Goal: Transaction & Acquisition: Purchase product/service

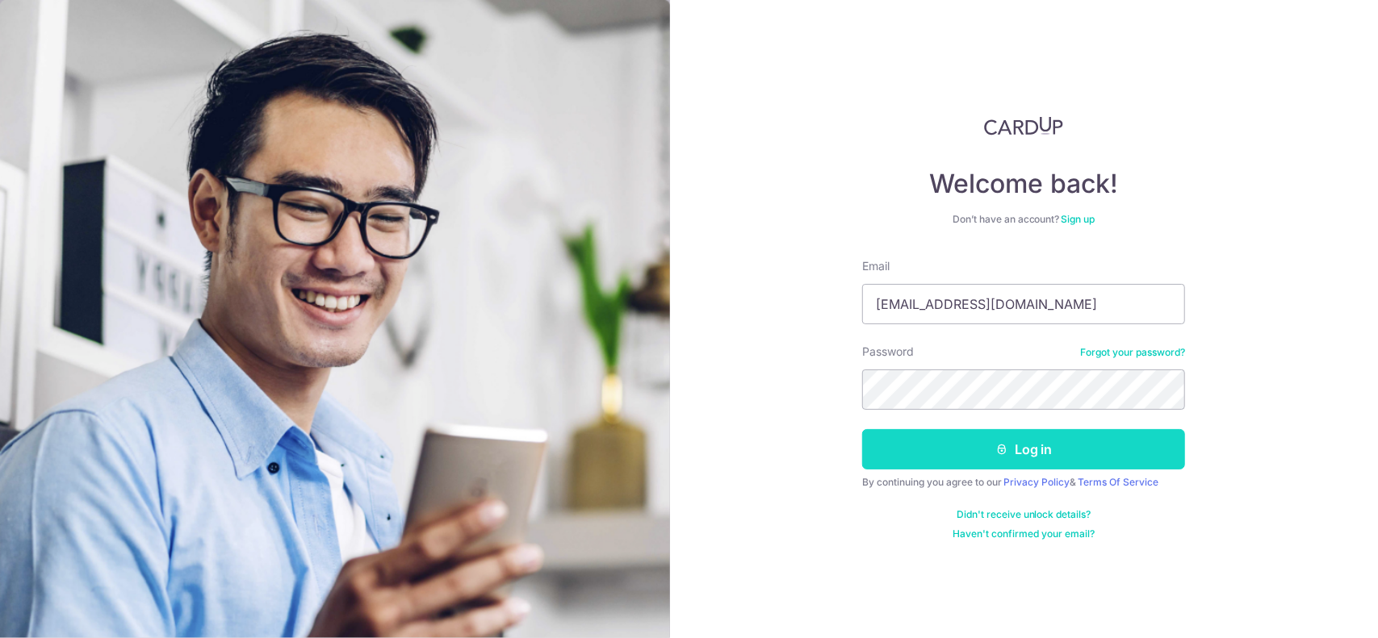
click at [910, 465] on button "Log in" at bounding box center [1023, 449] width 323 height 40
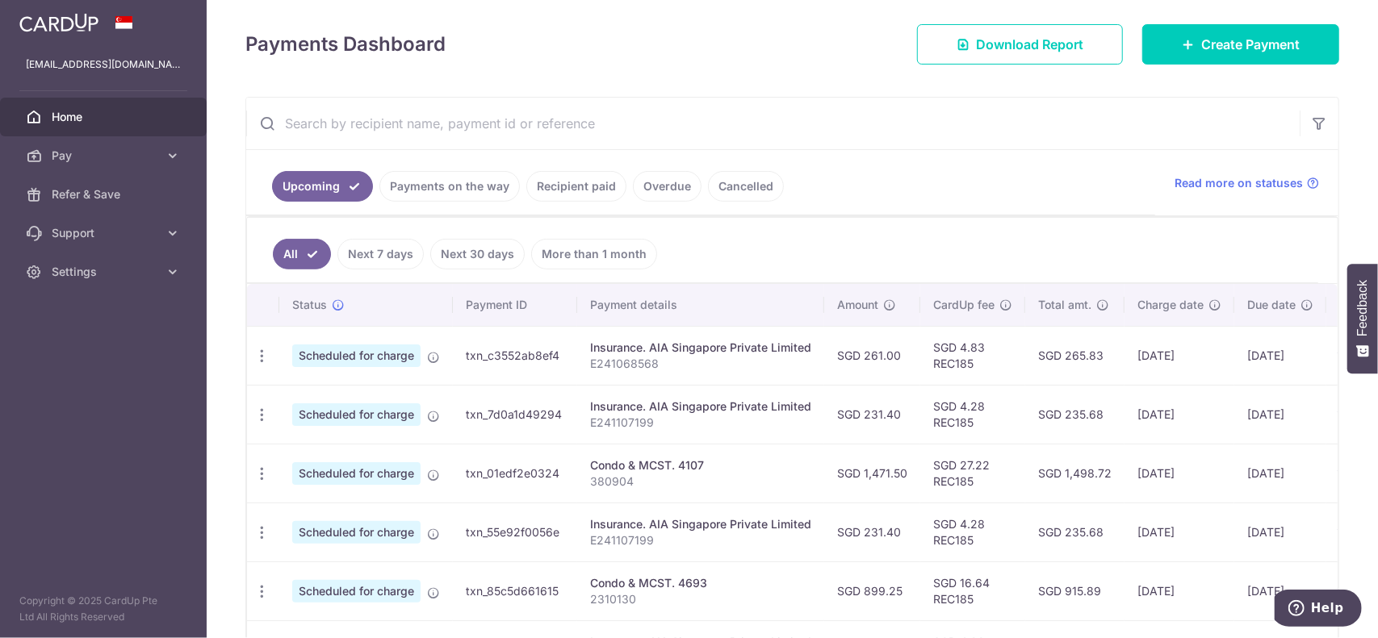
click at [388, 257] on link "Next 7 days" at bounding box center [380, 254] width 86 height 31
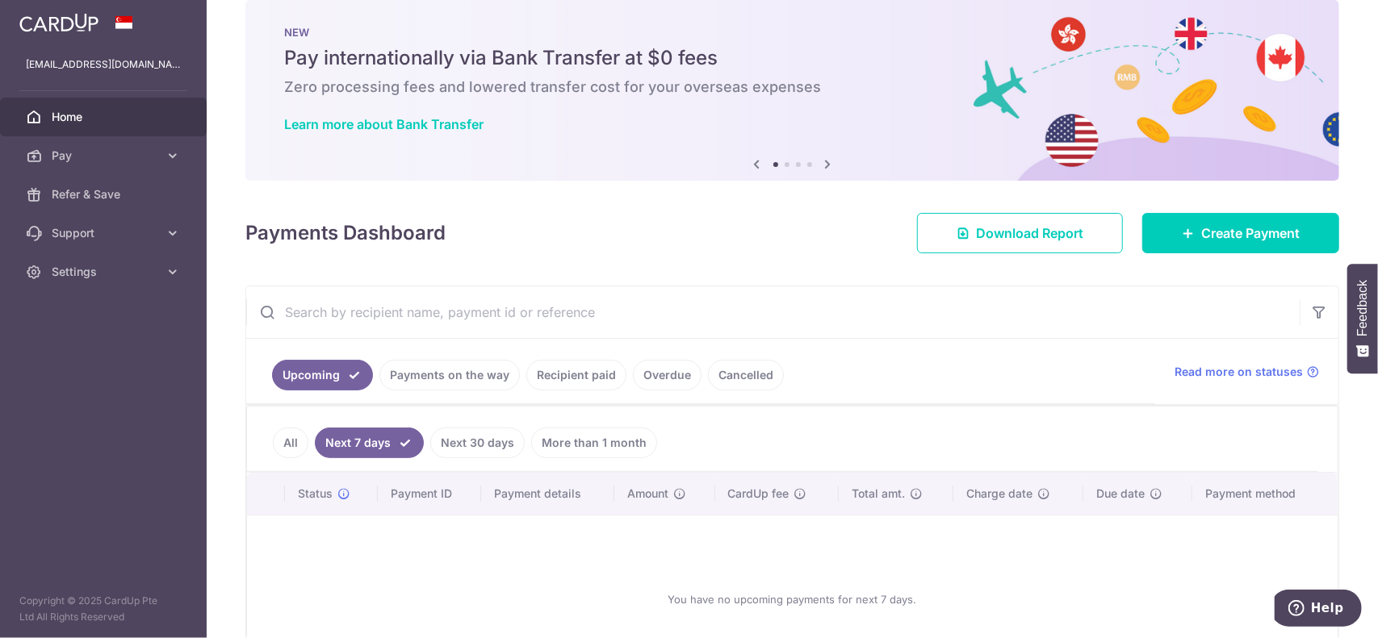
scroll to position [144, 0]
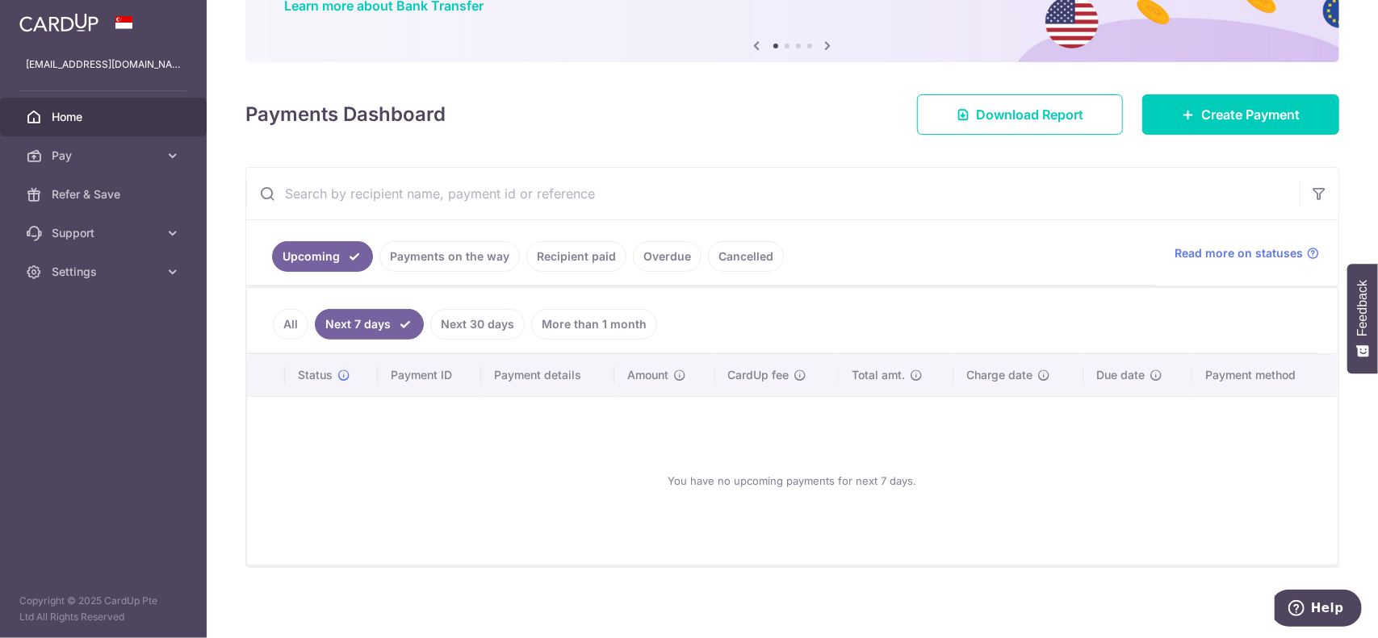
click at [418, 261] on link "Payments on the way" at bounding box center [449, 256] width 140 height 31
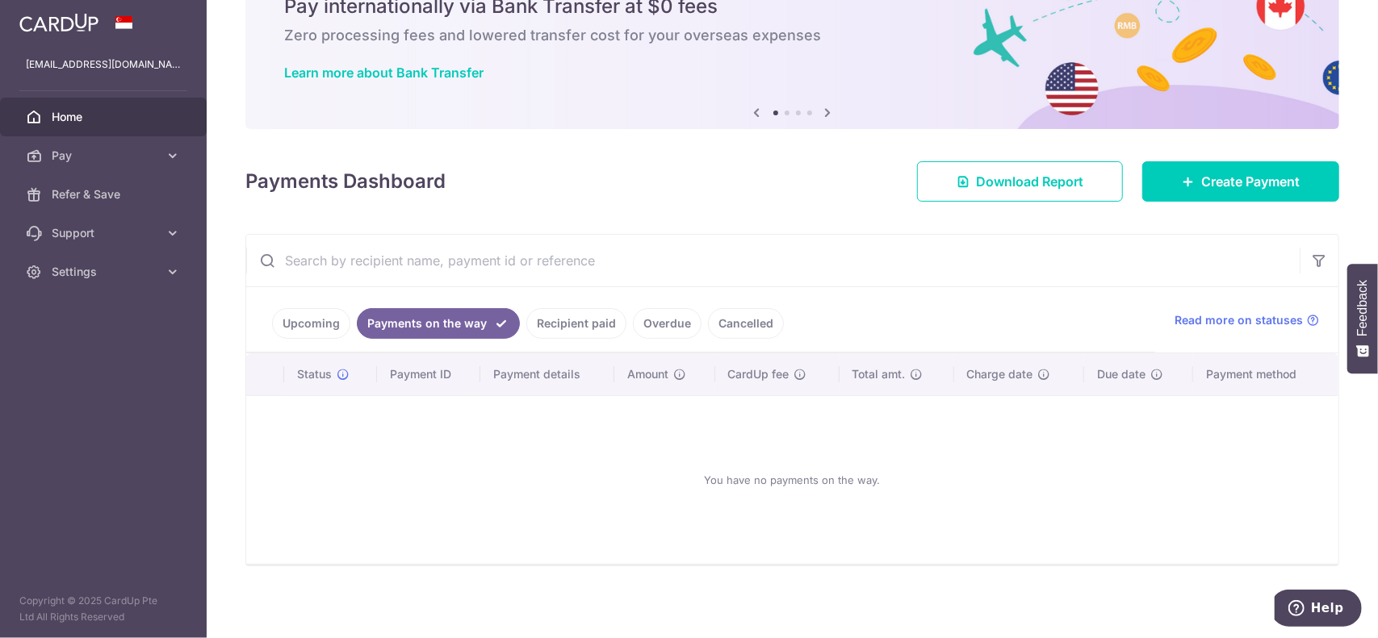
click at [565, 325] on link "Recipient paid" at bounding box center [576, 323] width 100 height 31
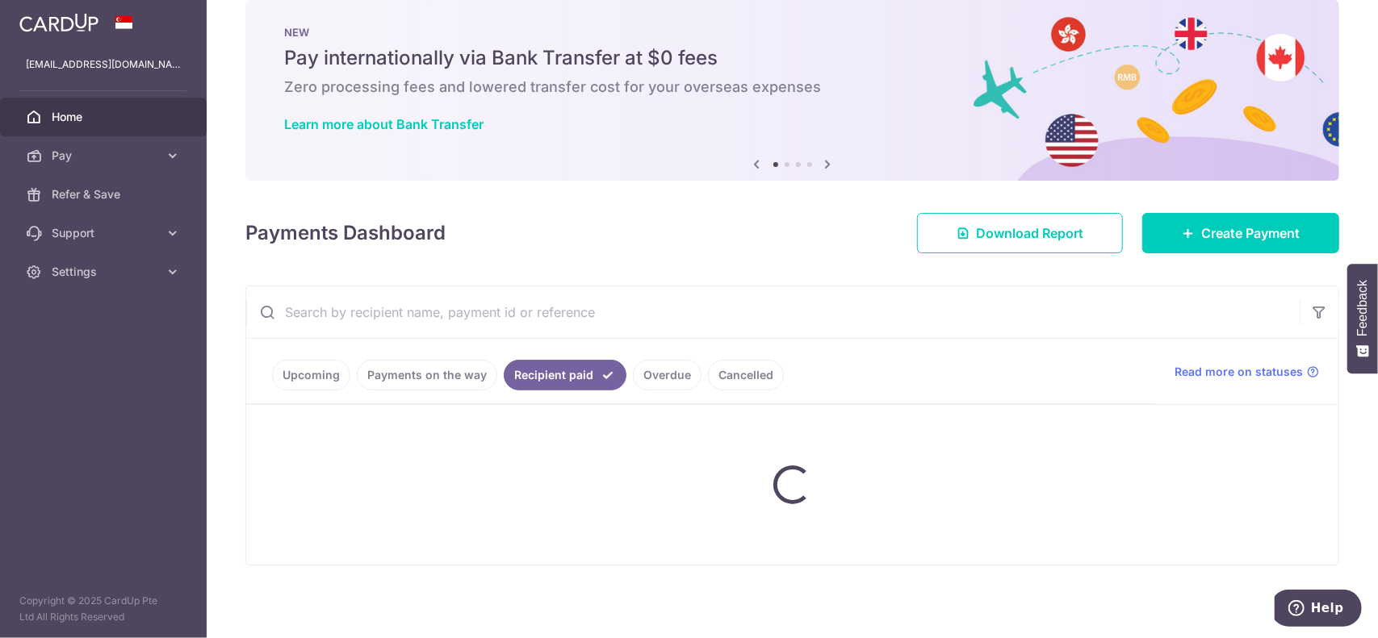
scroll to position [215, 0]
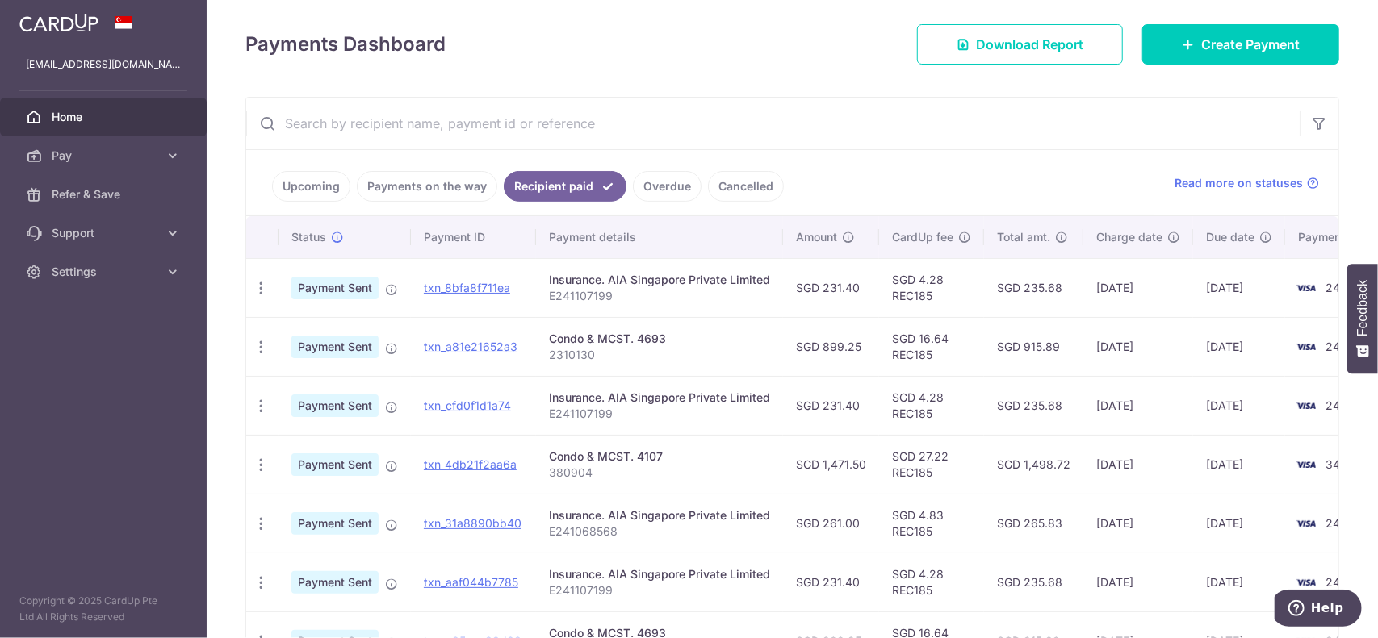
click at [292, 188] on link "Upcoming" at bounding box center [311, 186] width 78 height 31
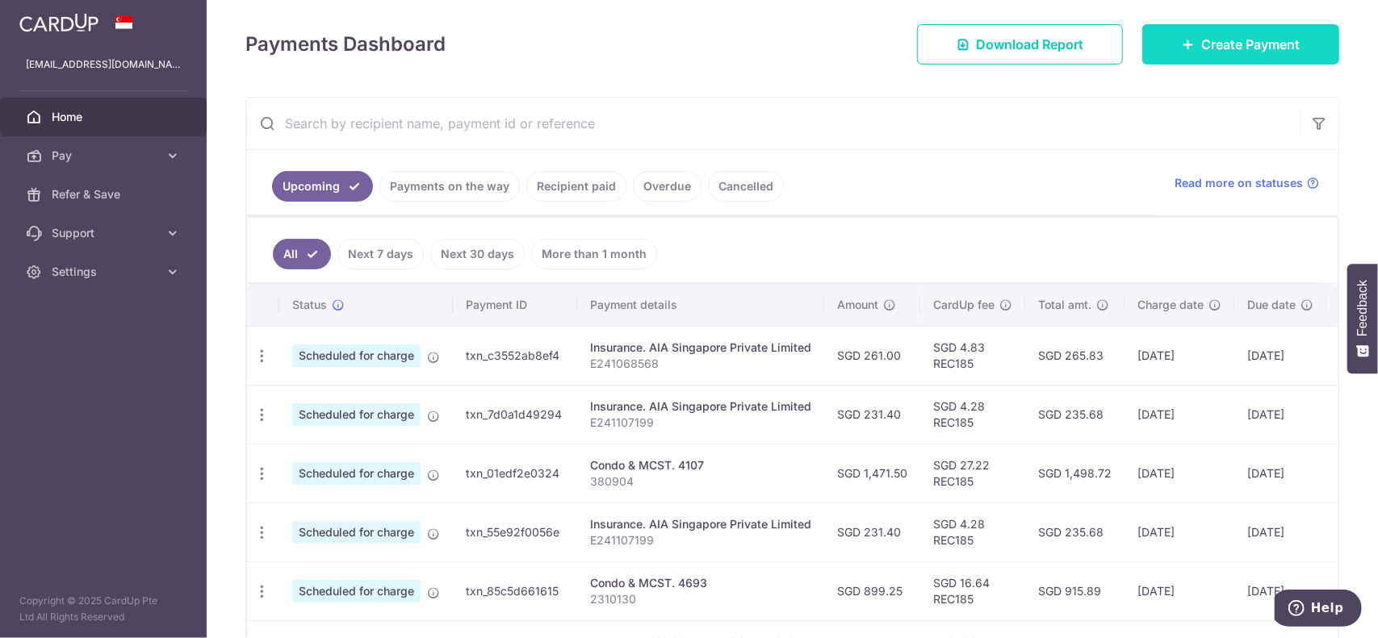
click at [1201, 45] on span "Create Payment" at bounding box center [1250, 44] width 98 height 19
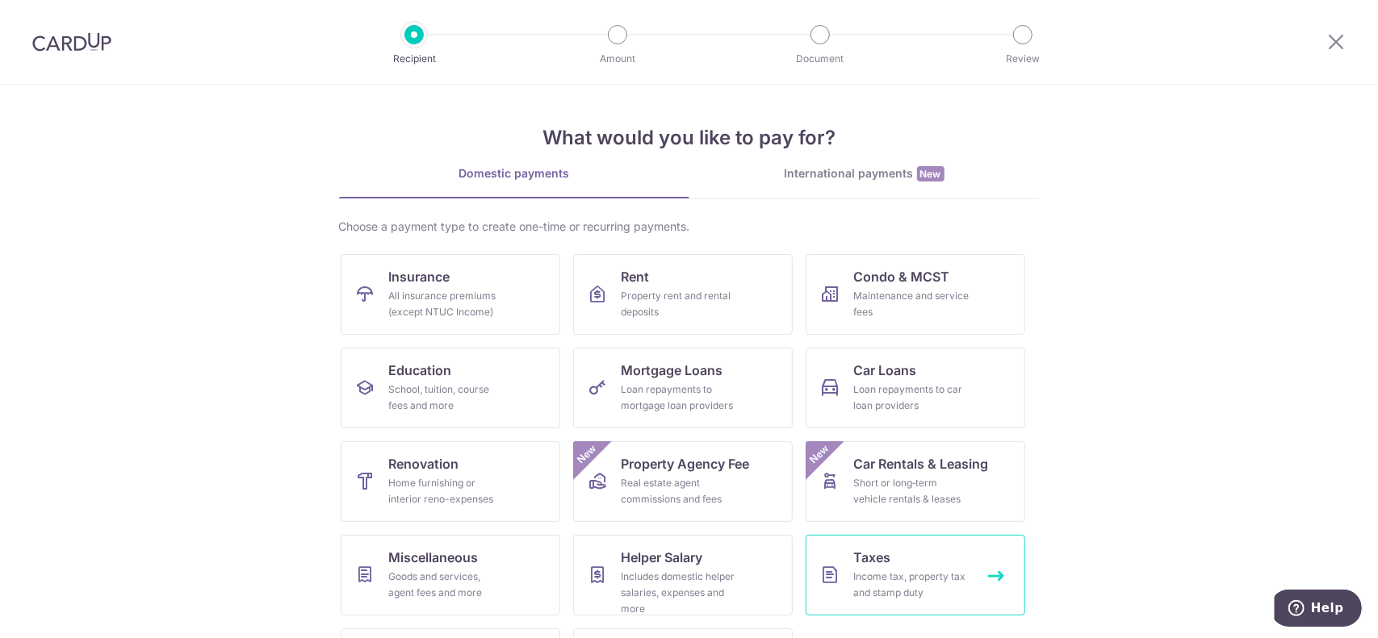
scroll to position [82, 0]
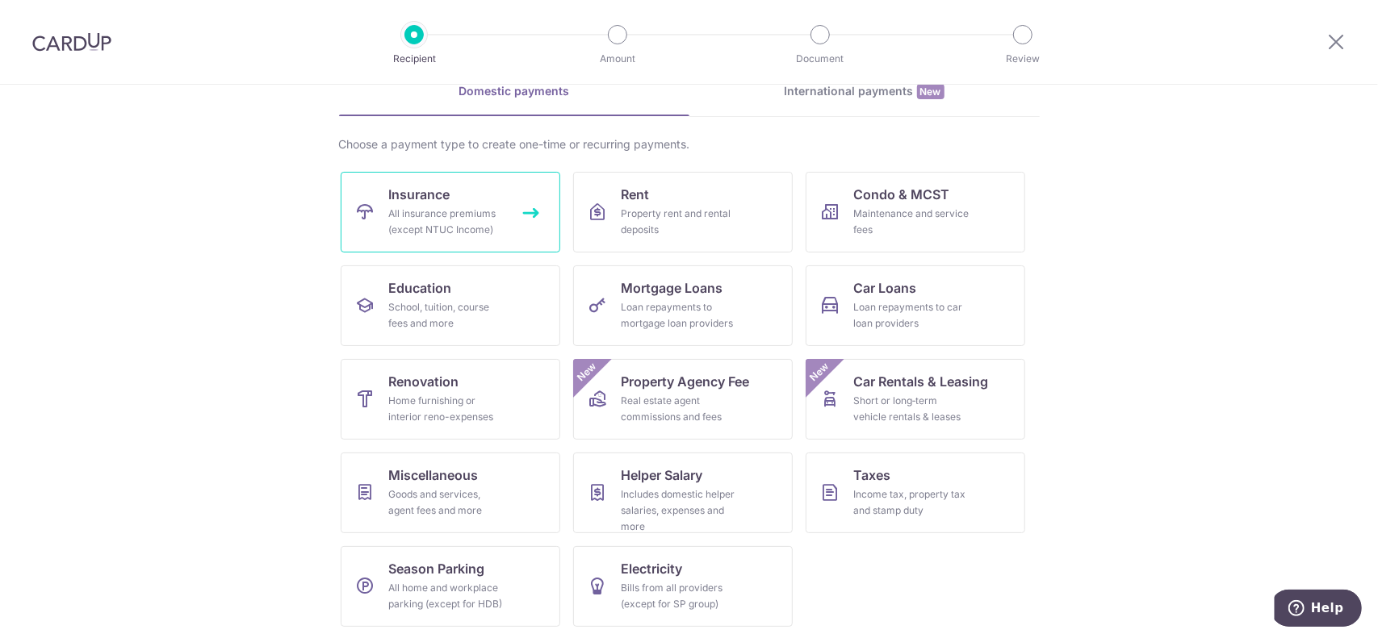
click at [469, 233] on div "All insurance premiums (except NTUC Income)" at bounding box center [447, 222] width 116 height 32
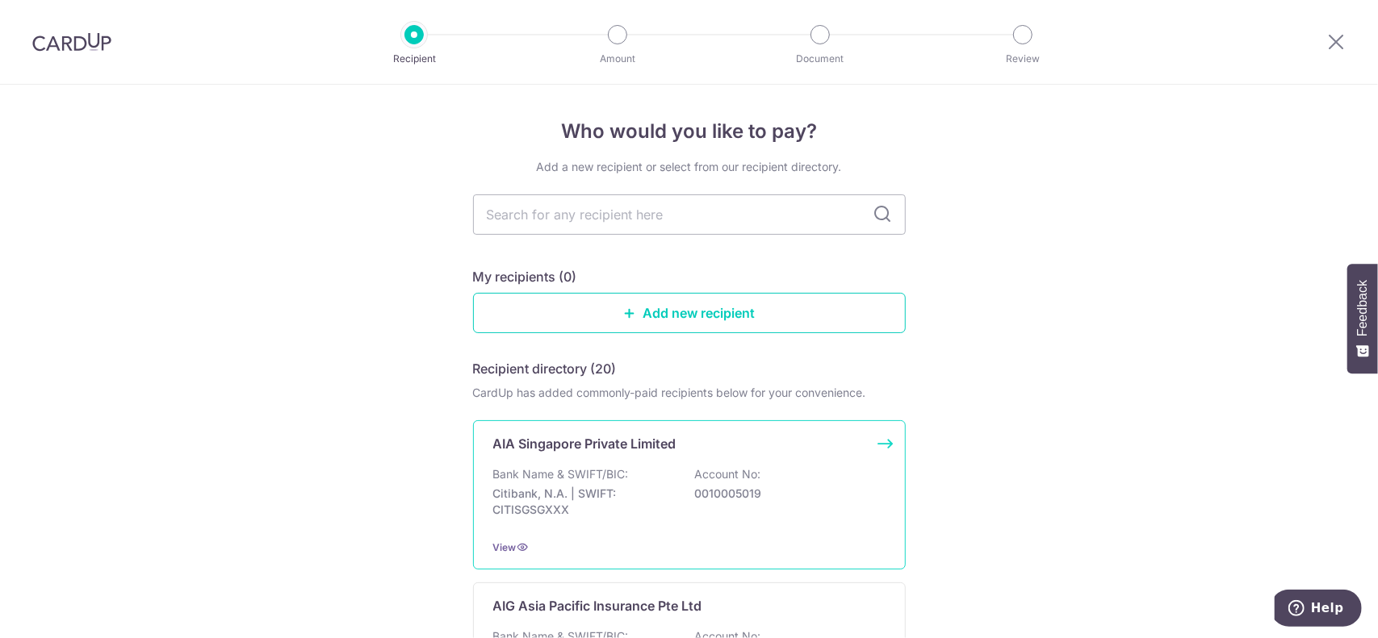
click at [641, 473] on div "Bank Name & SWIFT/BIC: Citibank, N.A. | SWIFT: CITISGSGXXX Account No: 00100050…" at bounding box center [689, 496] width 392 height 60
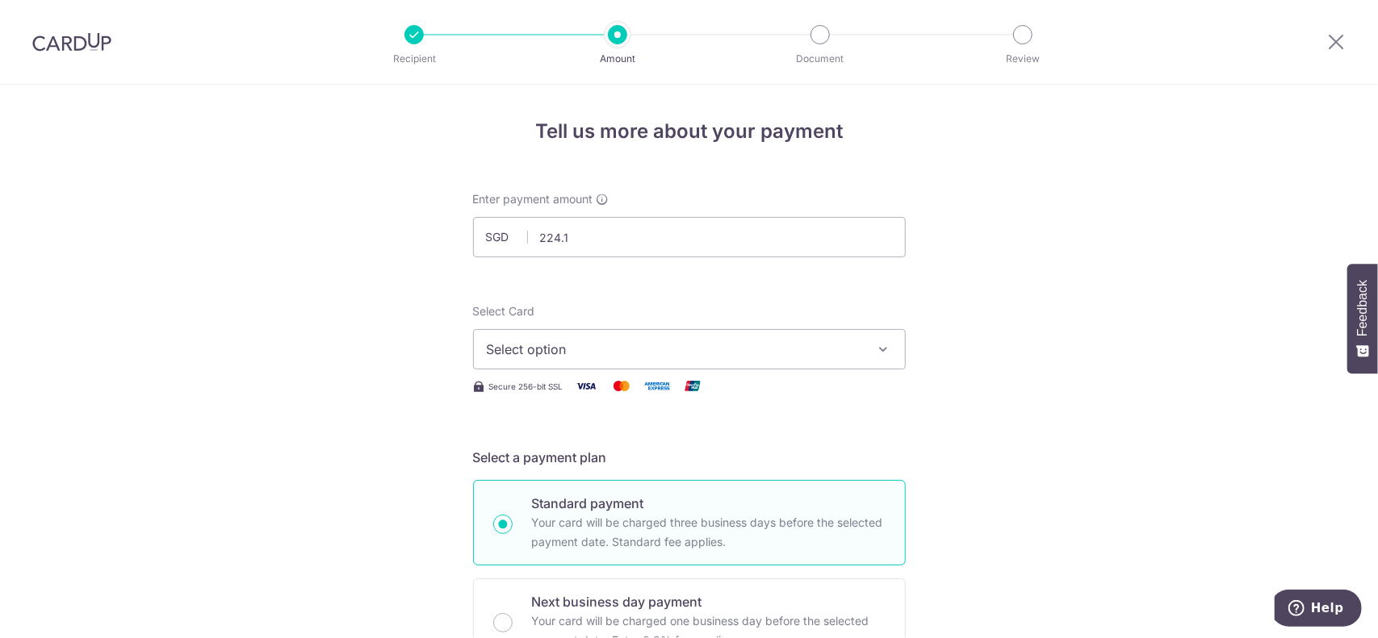
type input "224.11"
click at [659, 354] on span "Select option" at bounding box center [675, 349] width 376 height 19
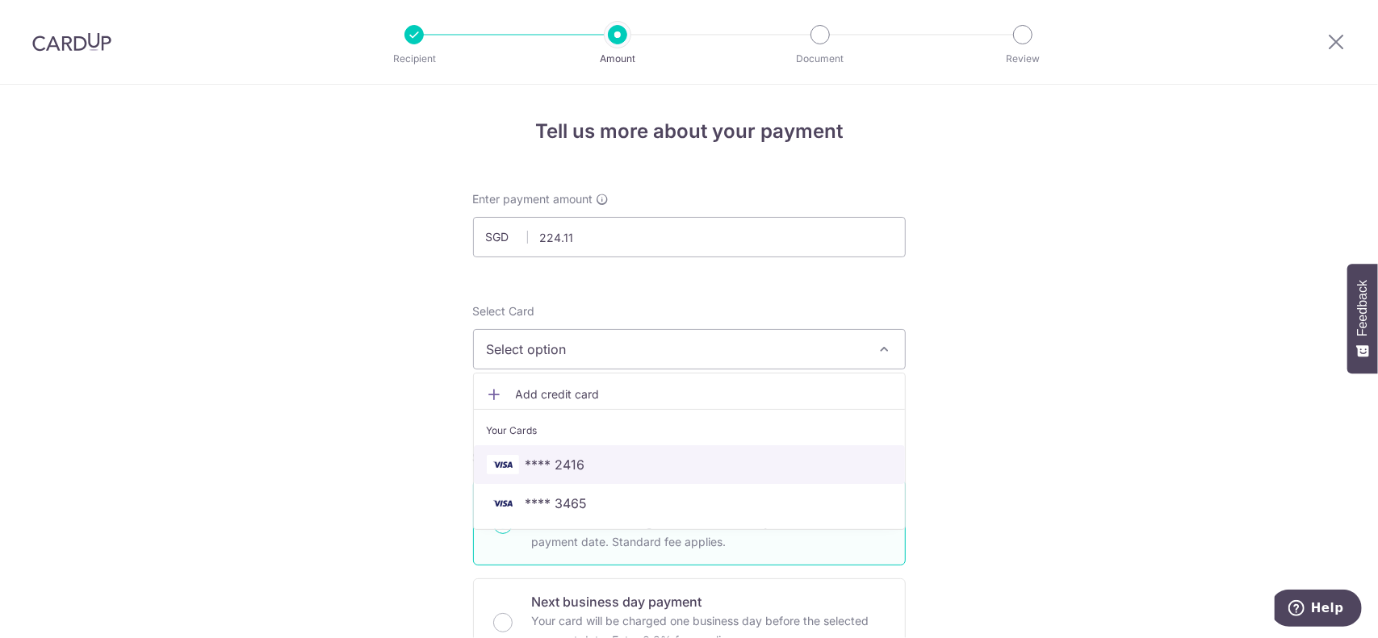
click at [592, 462] on span "**** 2416" at bounding box center [689, 464] width 405 height 19
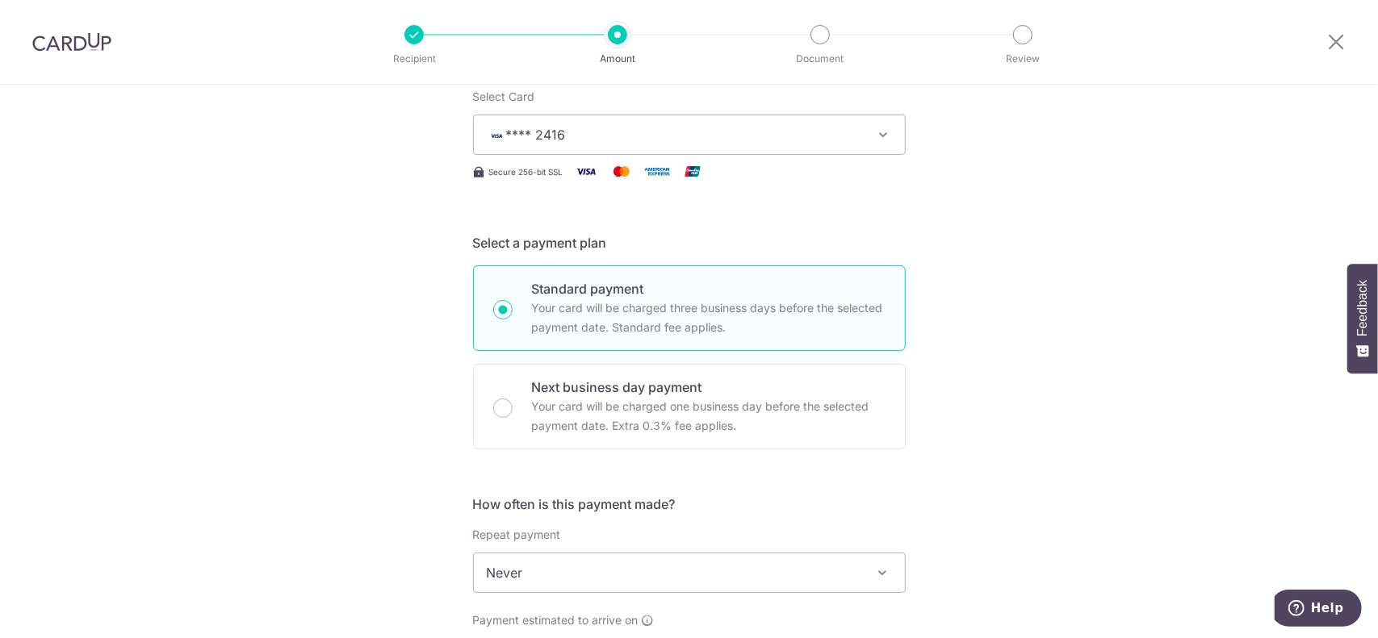
scroll to position [430, 0]
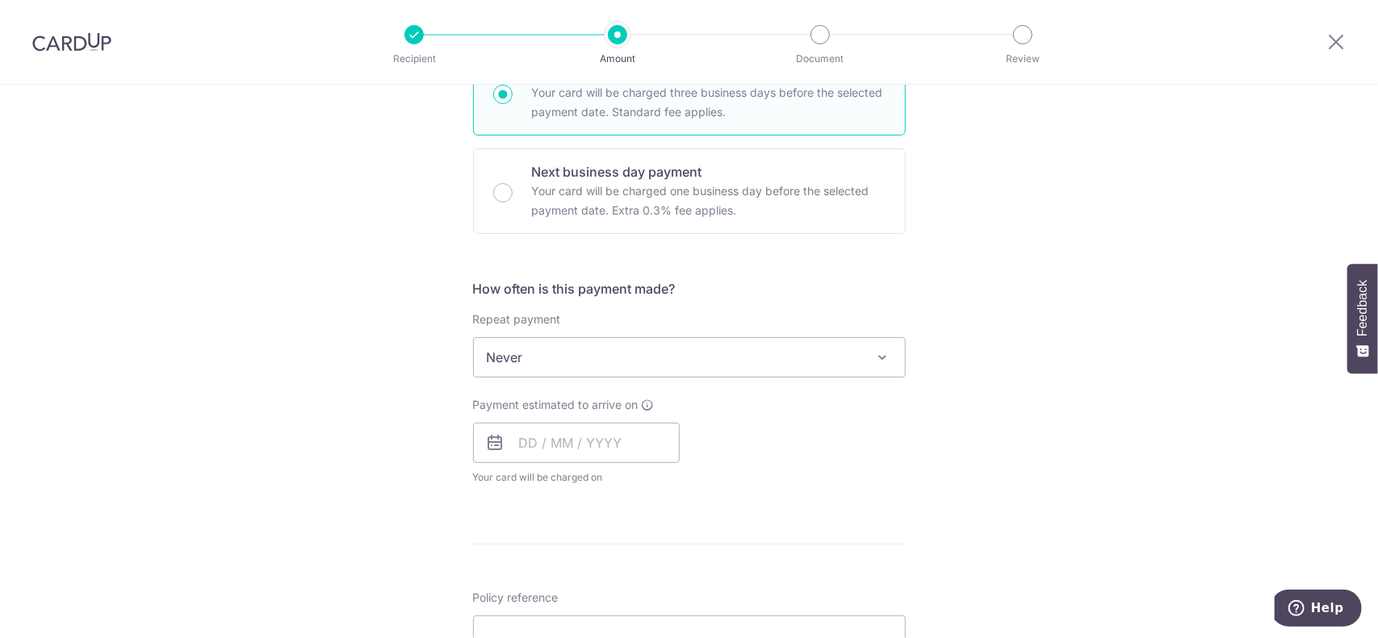
click at [594, 372] on span "Never" at bounding box center [689, 357] width 431 height 39
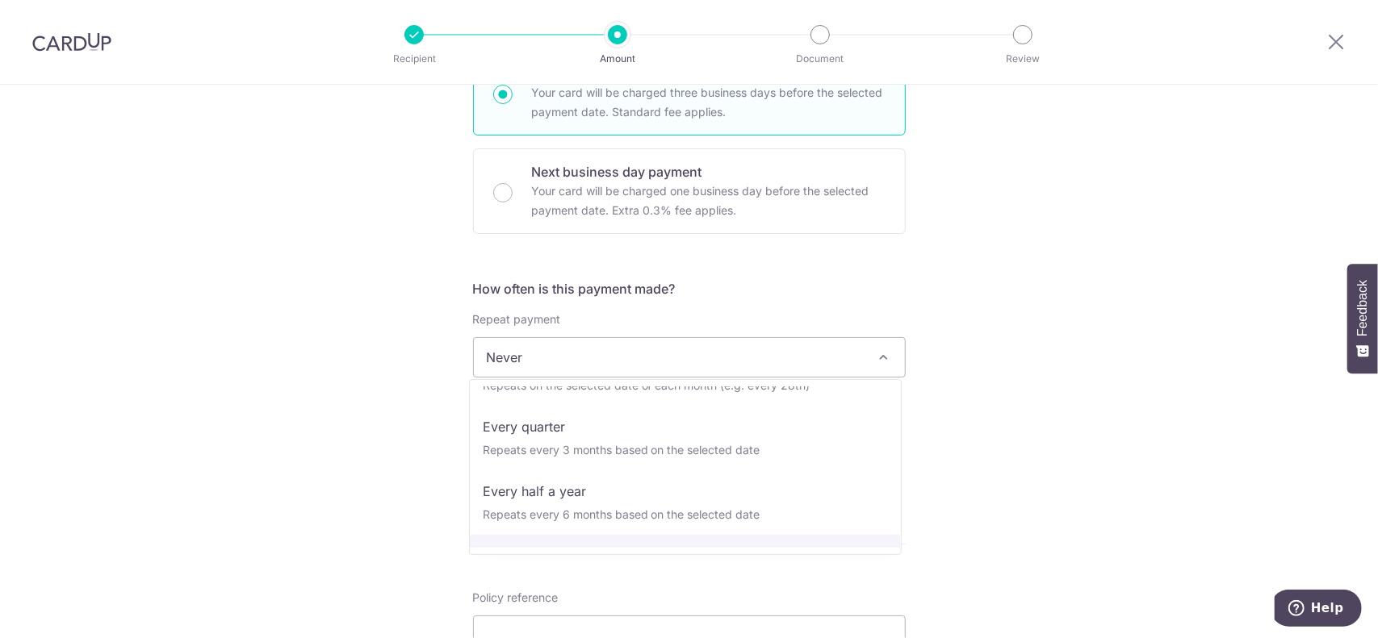
scroll to position [226, 0]
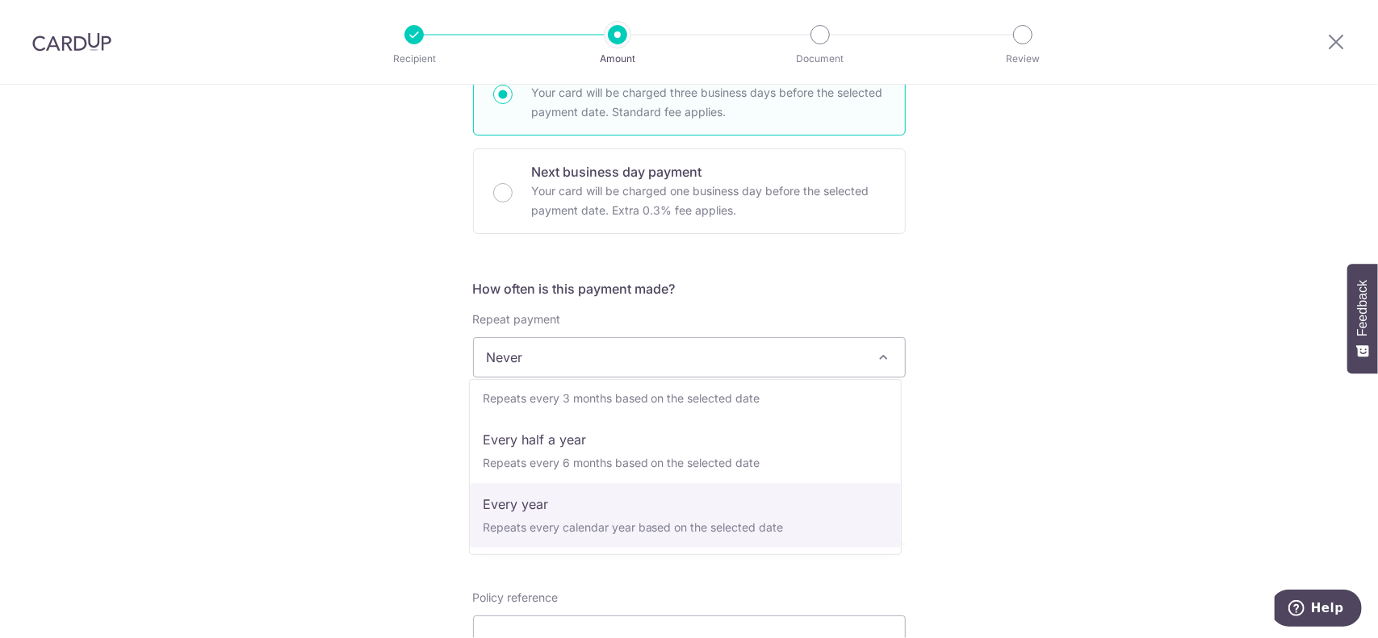
select select "6"
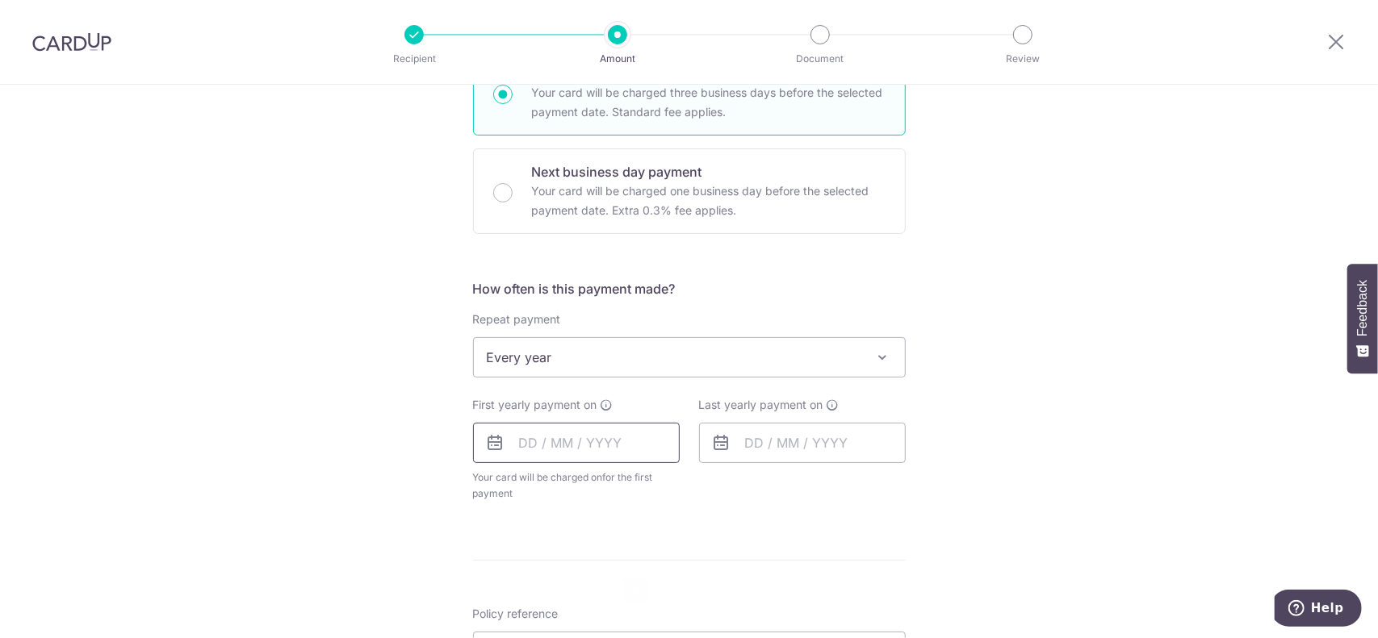
click at [573, 448] on input "text" at bounding box center [576, 443] width 207 height 40
click at [964, 471] on div "Tell us more about your payment Enter payment amount SGD 224.11 224.11 Select C…" at bounding box center [689, 393] width 1378 height 1476
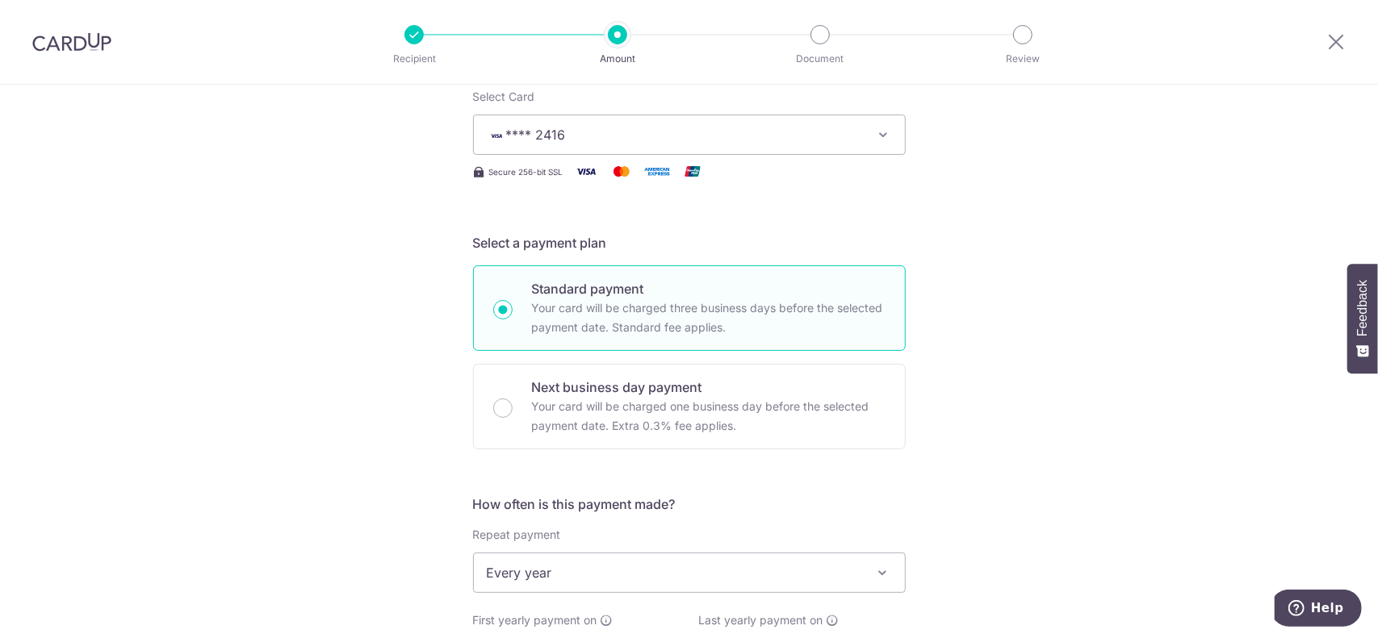
scroll to position [430, 0]
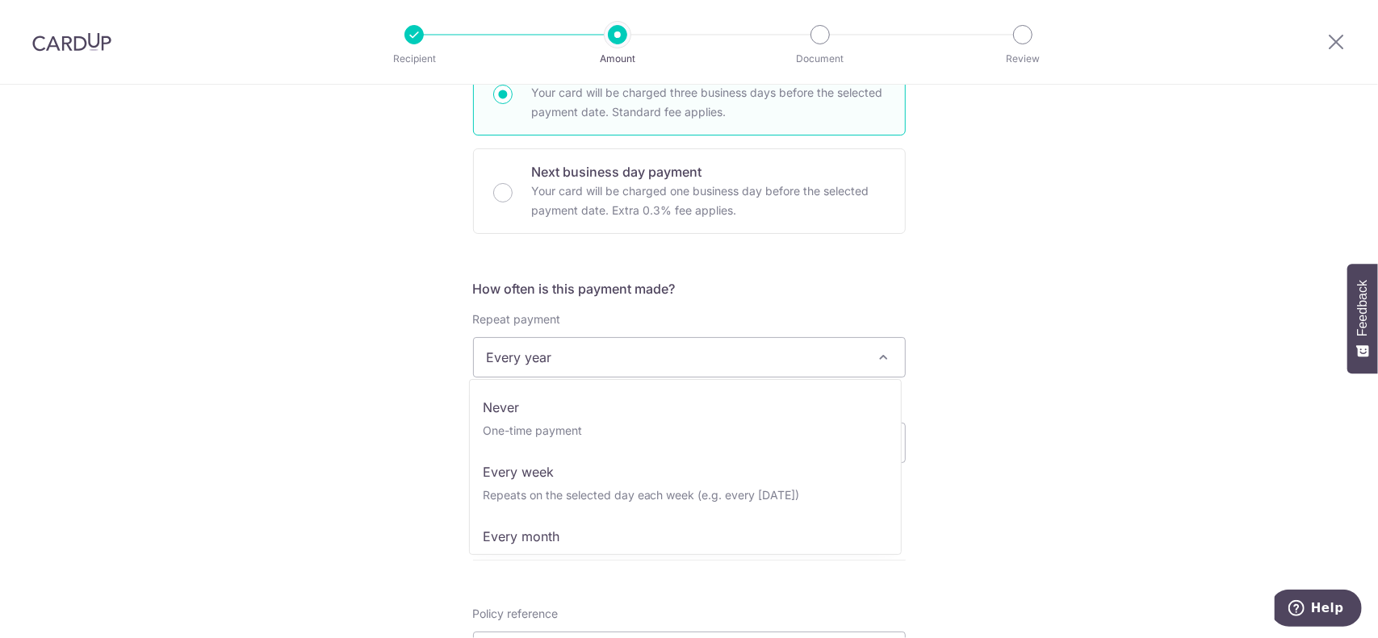
click at [571, 356] on span "Every year" at bounding box center [689, 357] width 431 height 39
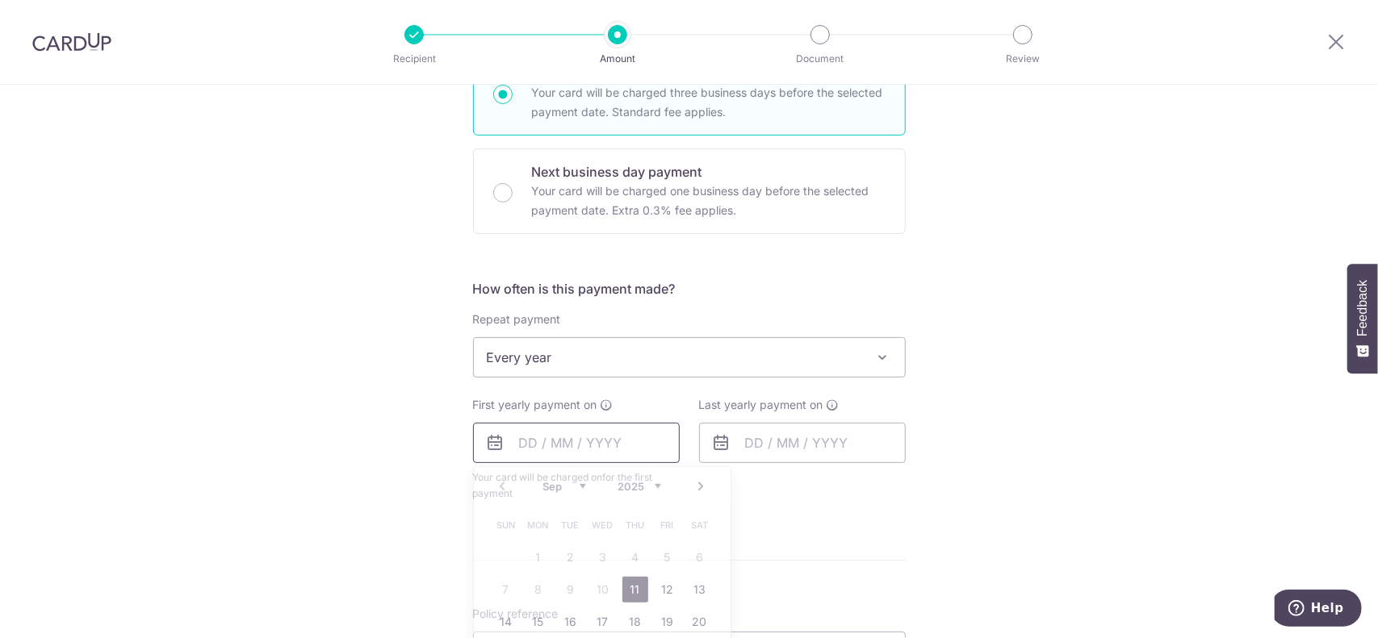
click at [596, 423] on input "text" at bounding box center [576, 443] width 207 height 40
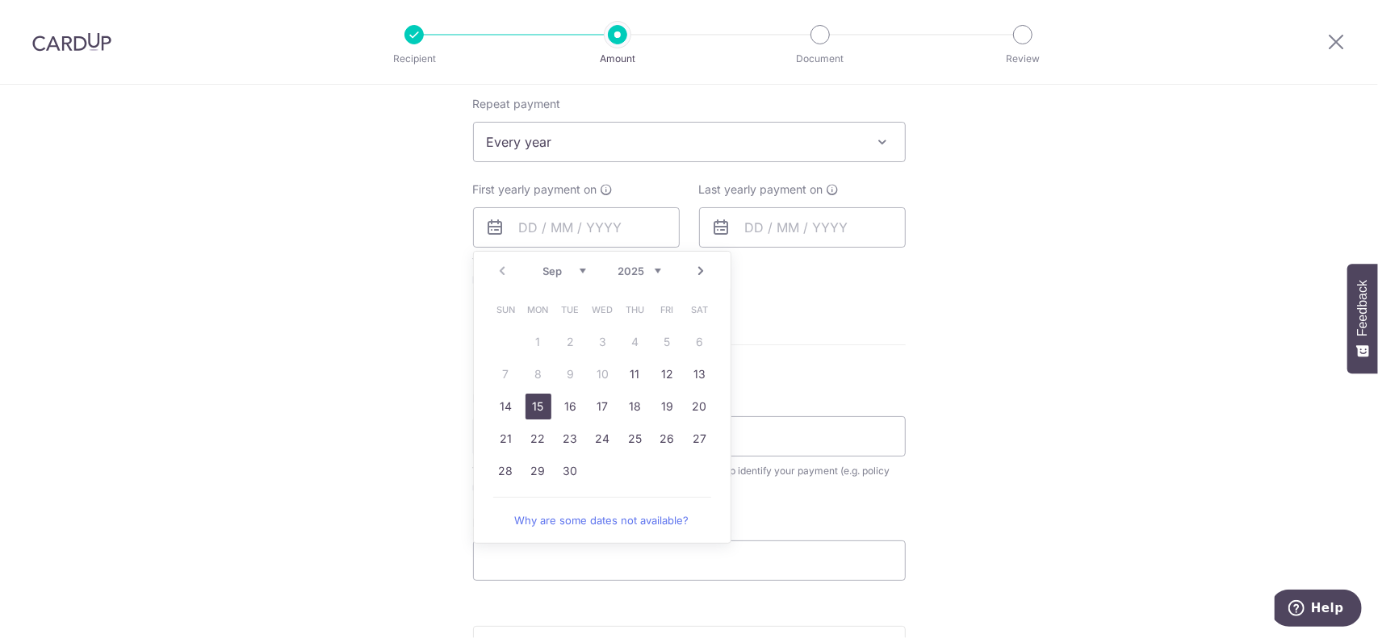
click at [541, 406] on link "15" at bounding box center [538, 407] width 26 height 26
type input "15/09/2025"
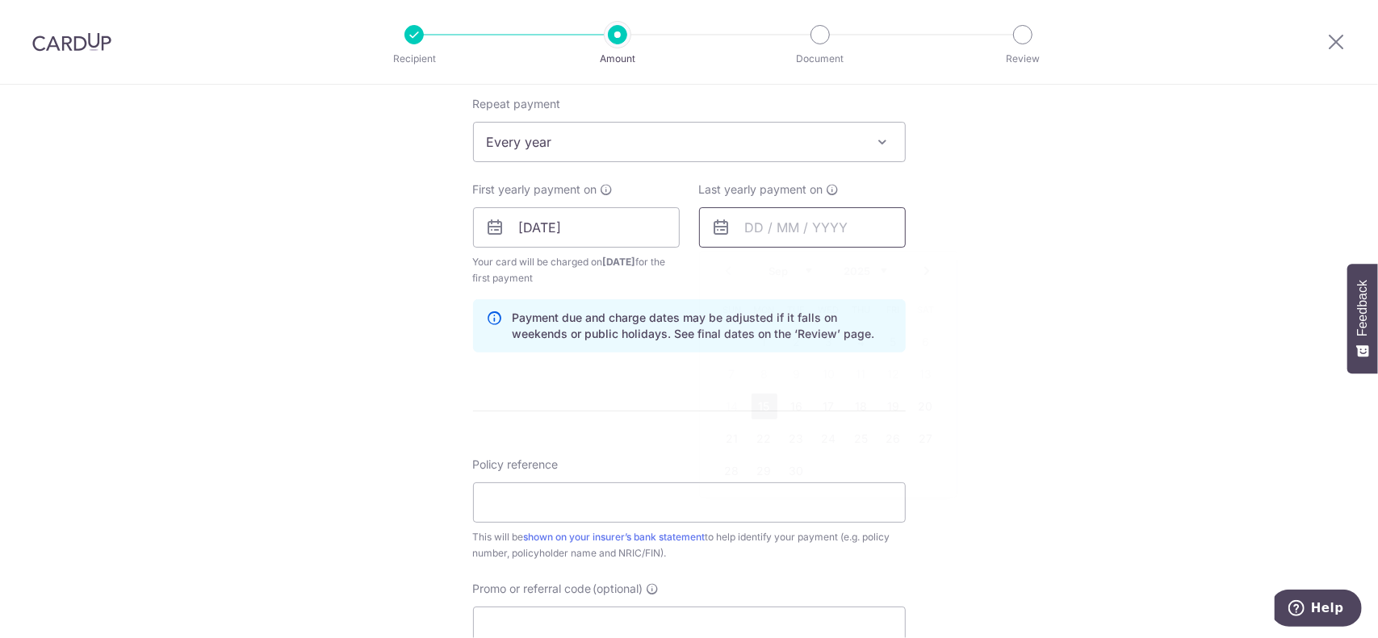
click at [791, 235] on input "text" at bounding box center [802, 227] width 207 height 40
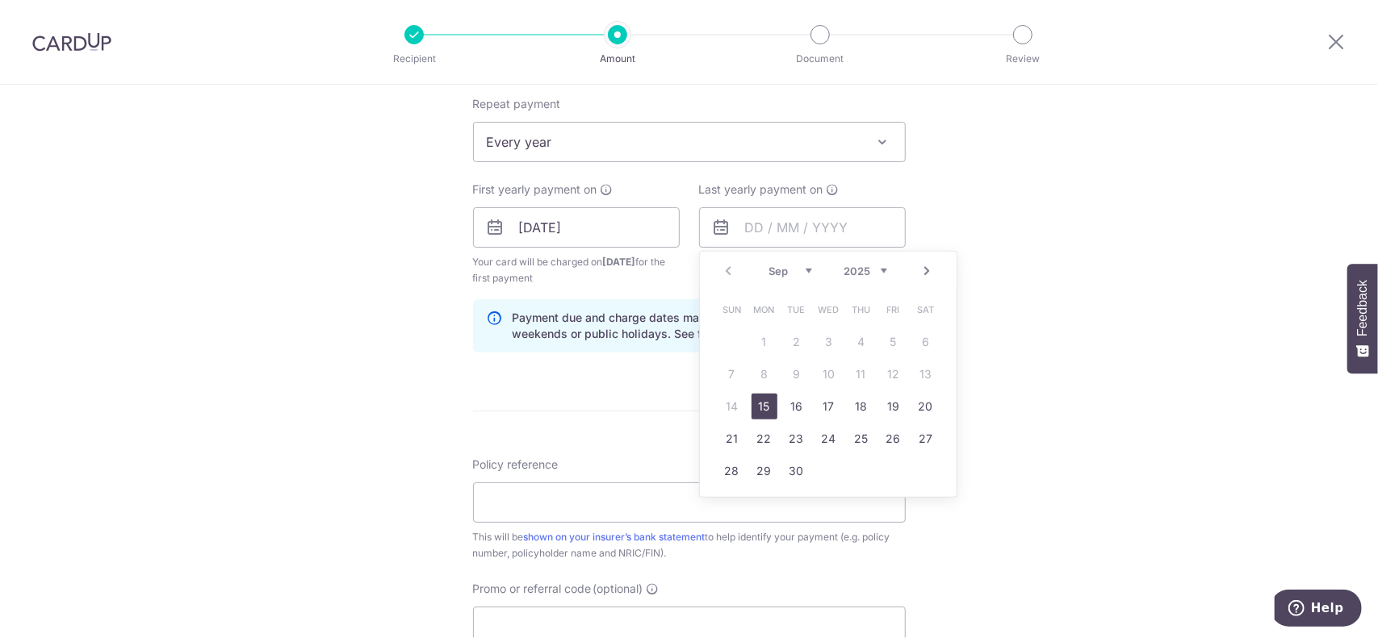
click at [877, 269] on select "2025 2026 2027 2028 2029 2030 2031 2032 2033 2034 2035" at bounding box center [865, 271] width 43 height 13
click at [797, 409] on link "15" at bounding box center [797, 407] width 26 height 26
type input "15/09/2026"
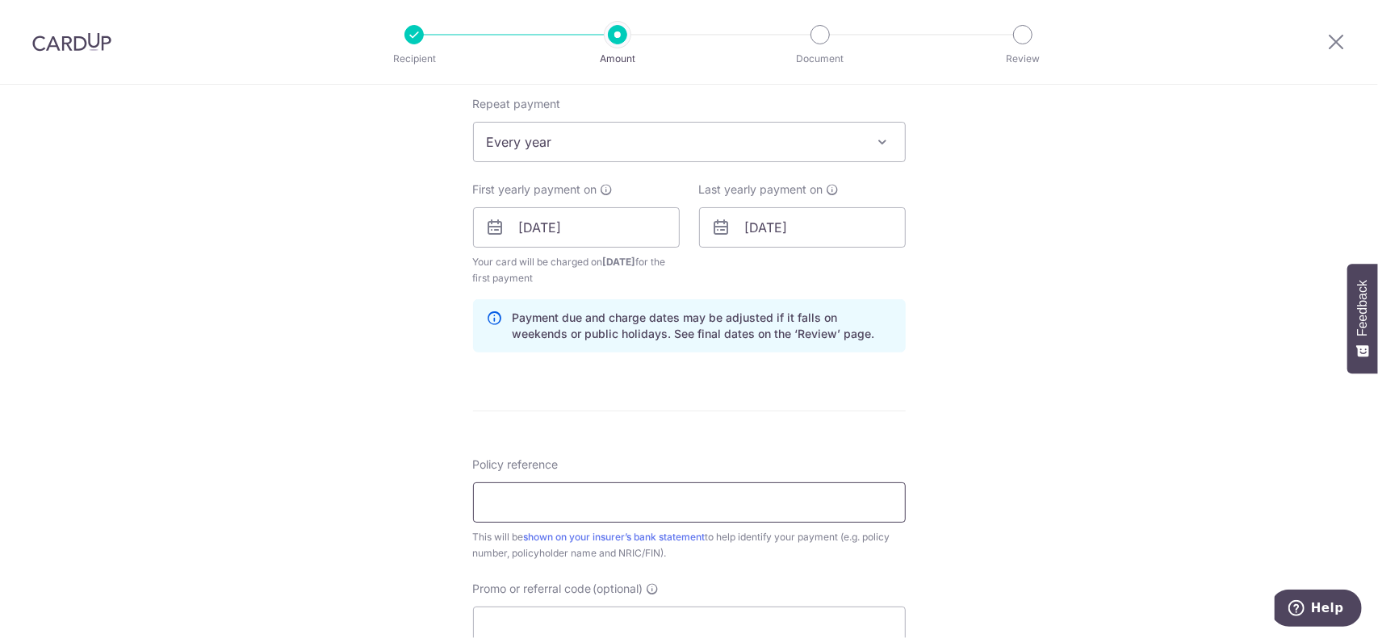
click at [688, 500] on input "Policy reference" at bounding box center [689, 503] width 433 height 40
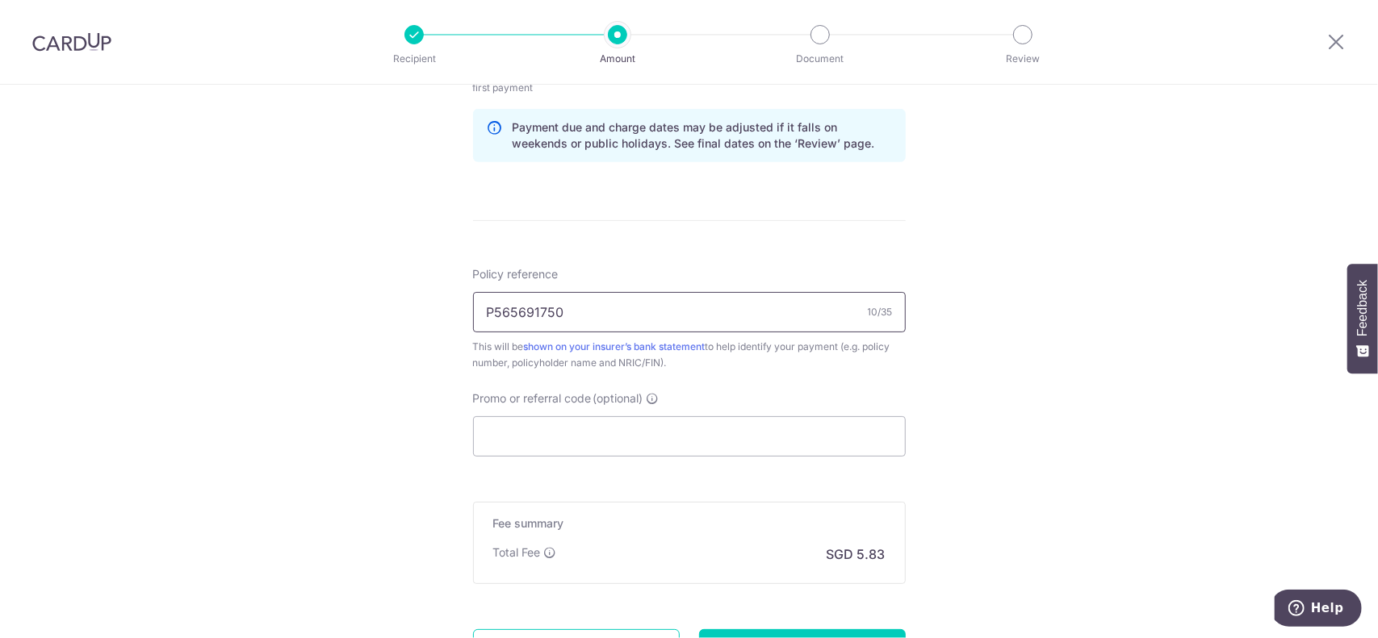
scroll to position [860, 0]
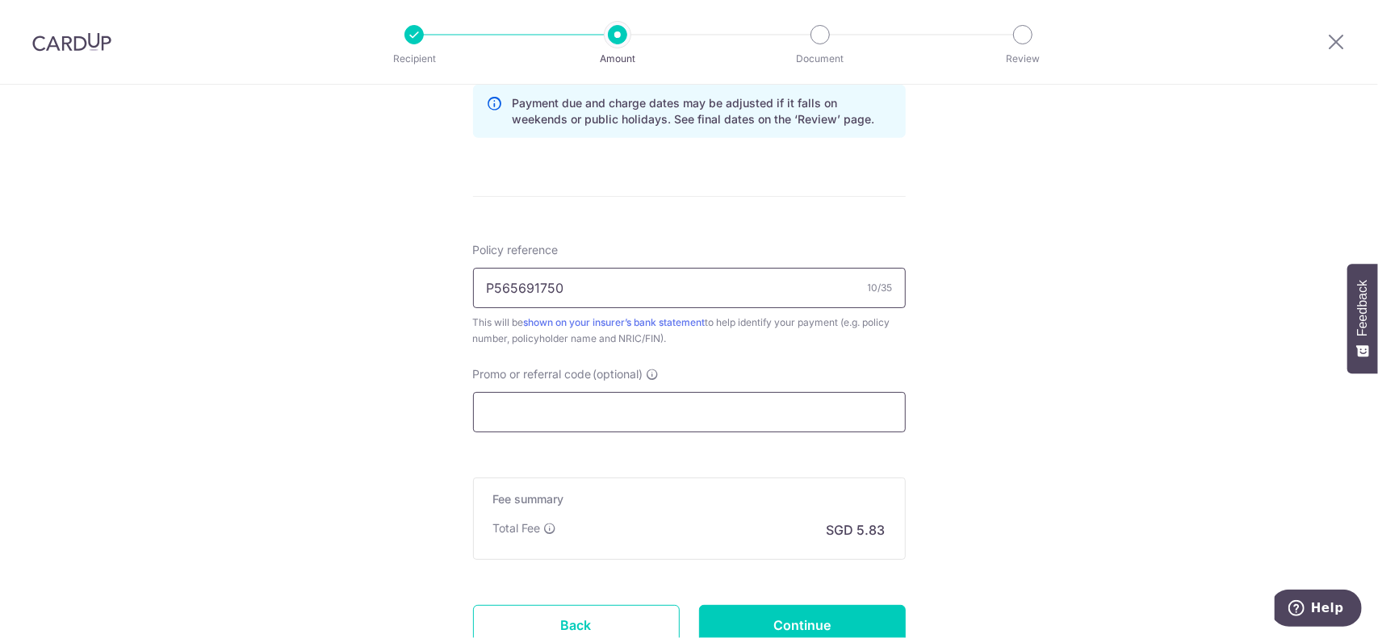
type input "P565691750"
click at [734, 410] on input "Promo or referral code (optional)" at bounding box center [689, 412] width 433 height 40
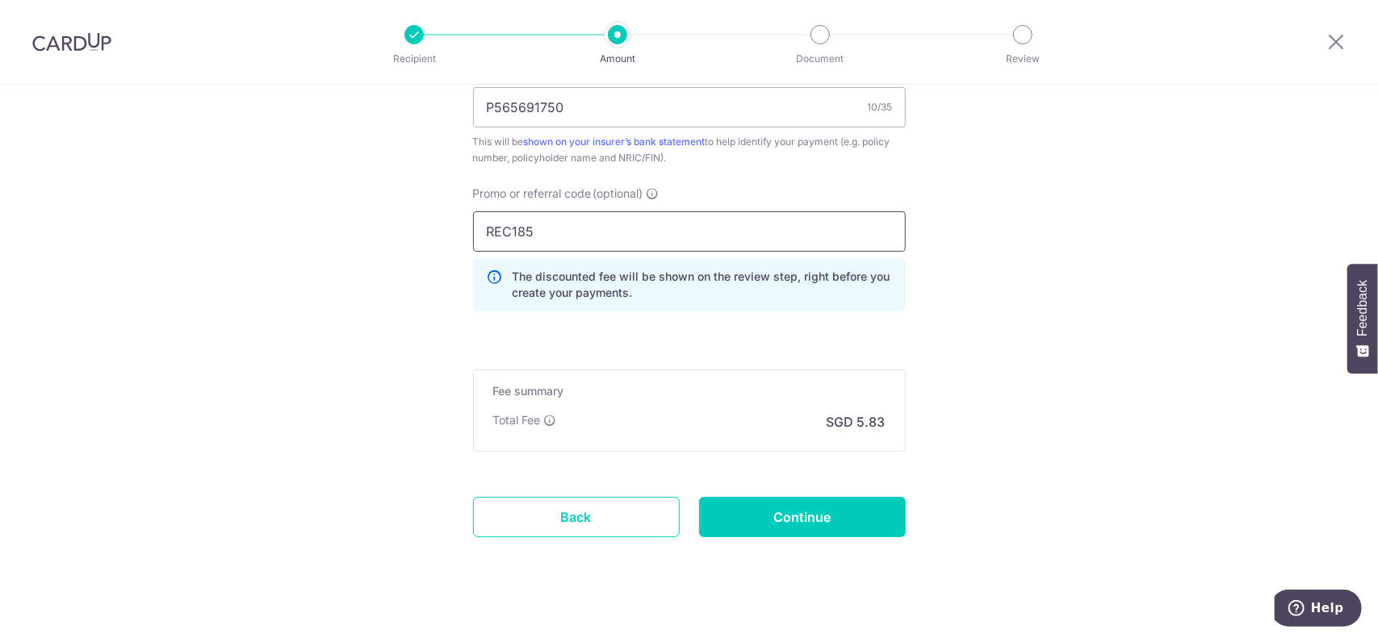
scroll to position [1056, 0]
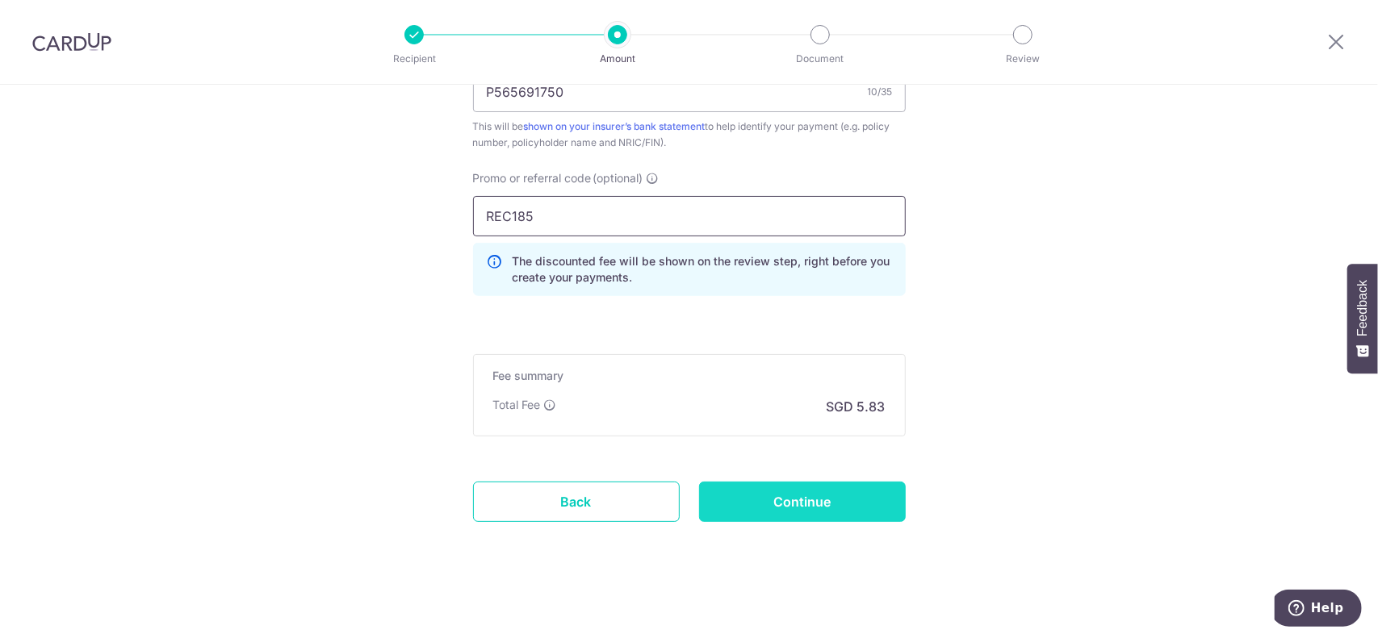
type input "REC185"
click at [782, 484] on input "Continue" at bounding box center [802, 502] width 207 height 40
type input "Create Schedule"
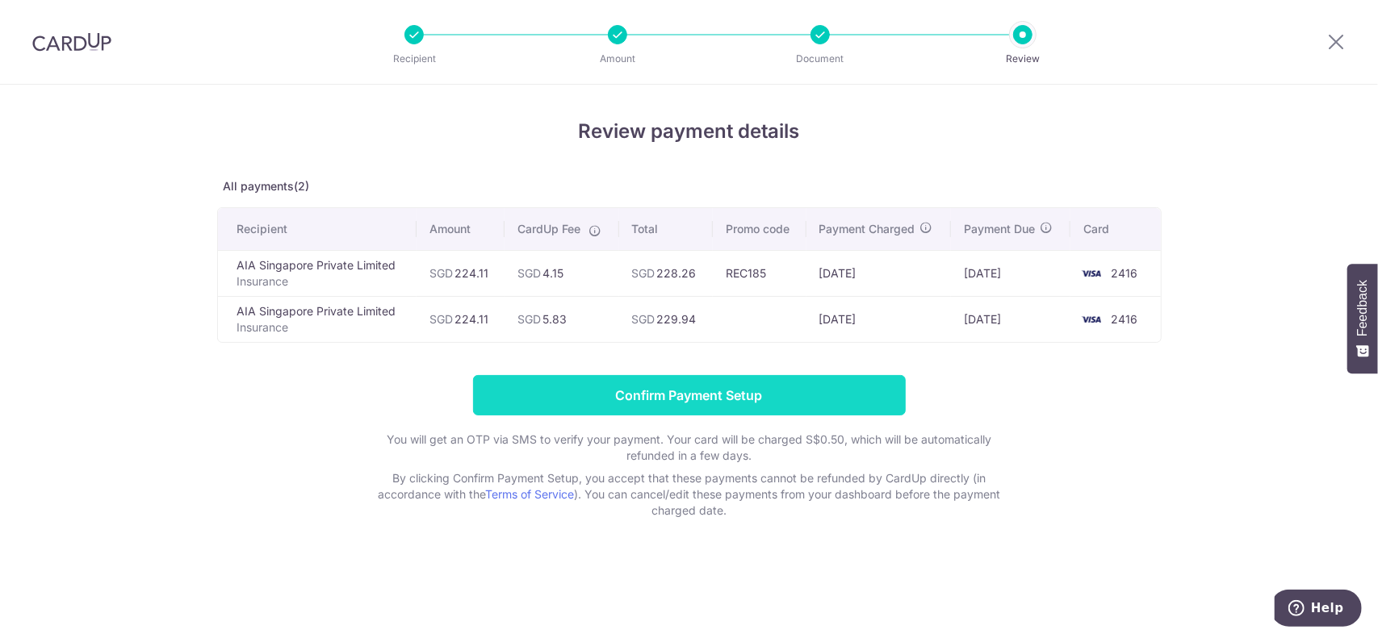
click at [750, 394] on input "Confirm Payment Setup" at bounding box center [689, 395] width 433 height 40
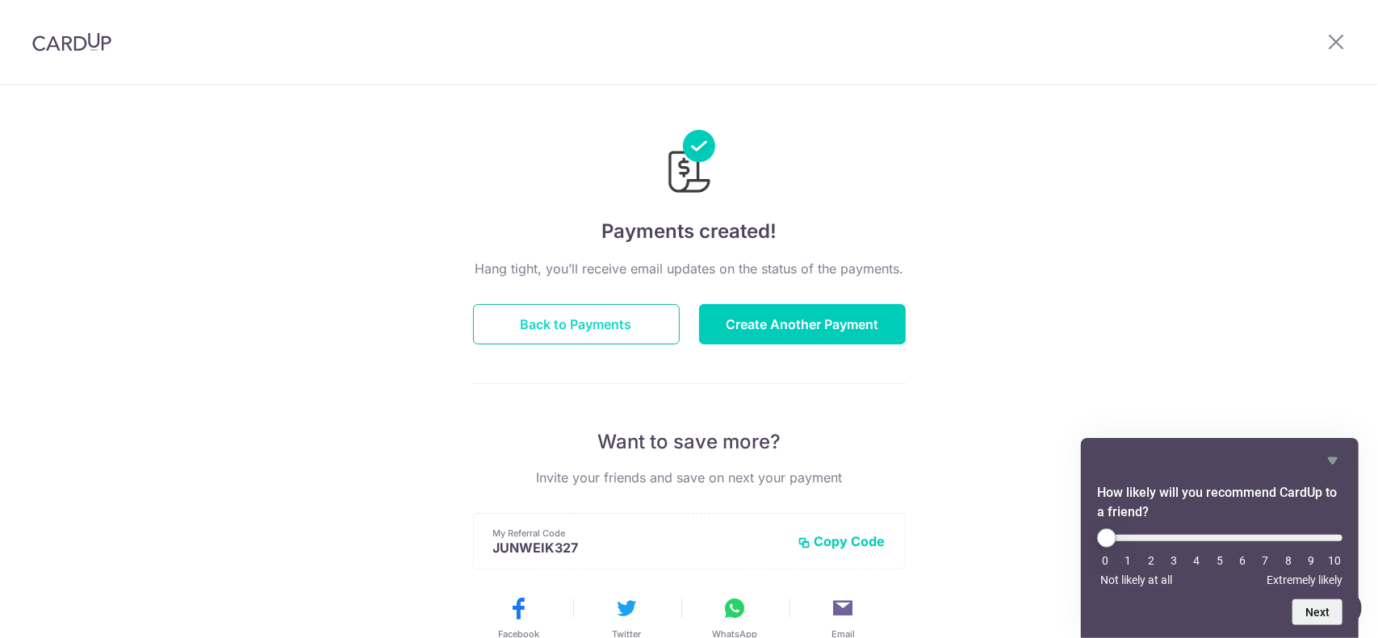
click at [621, 328] on button "Back to Payments" at bounding box center [576, 324] width 207 height 40
